Goal: Check status: Check status

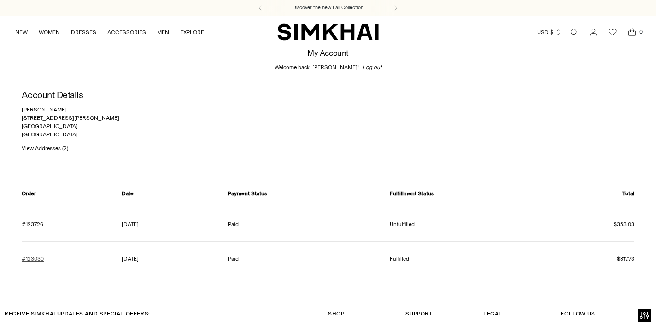
click at [33, 256] on link "#123030" at bounding box center [33, 259] width 22 height 8
click at [36, 225] on link "#123726" at bounding box center [33, 224] width 22 height 8
